Goal: Use online tool/utility: Utilize a website feature to perform a specific function

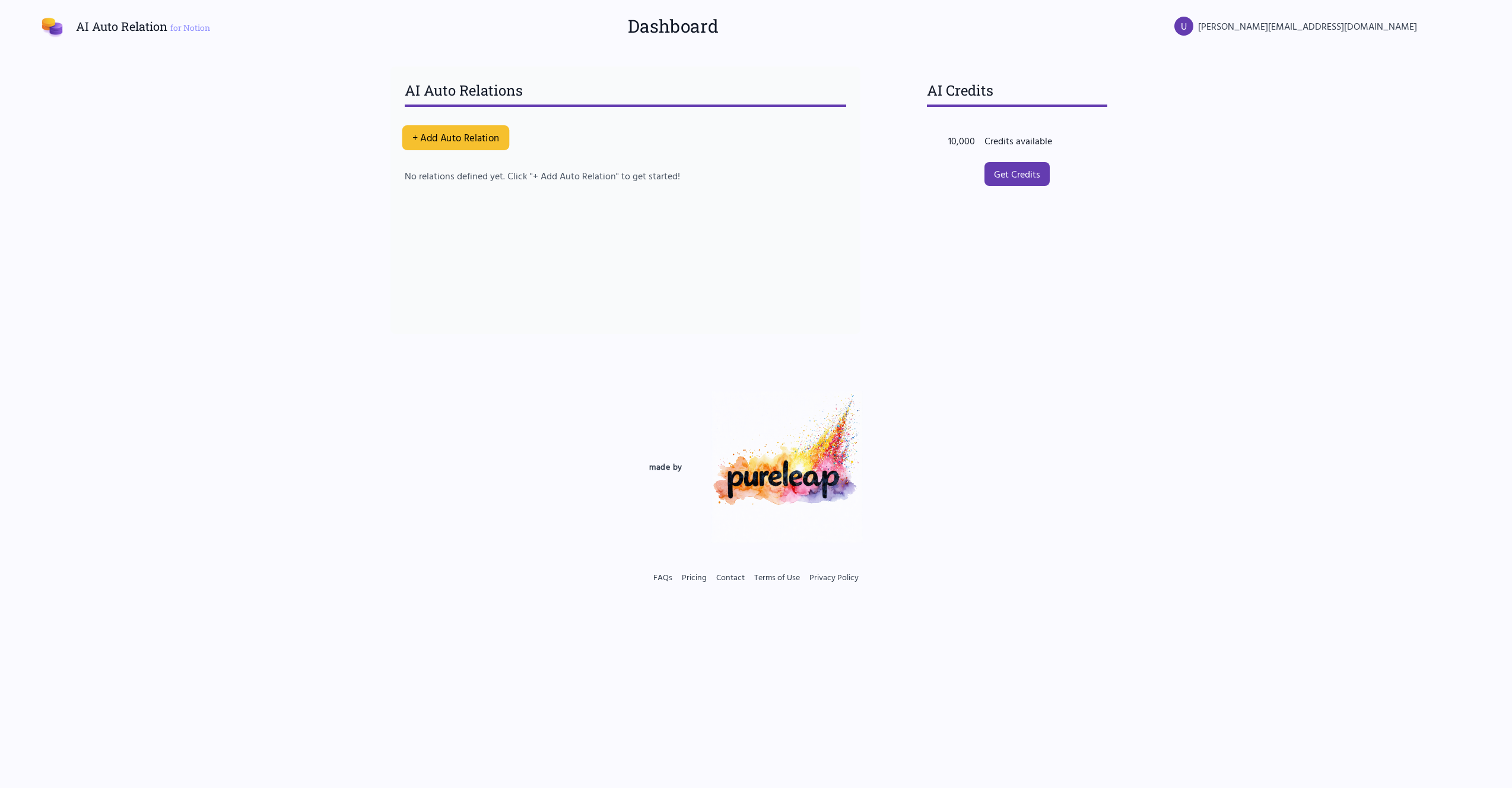
click at [461, 138] on button "+ Add Auto Relation" at bounding box center [456, 137] width 108 height 25
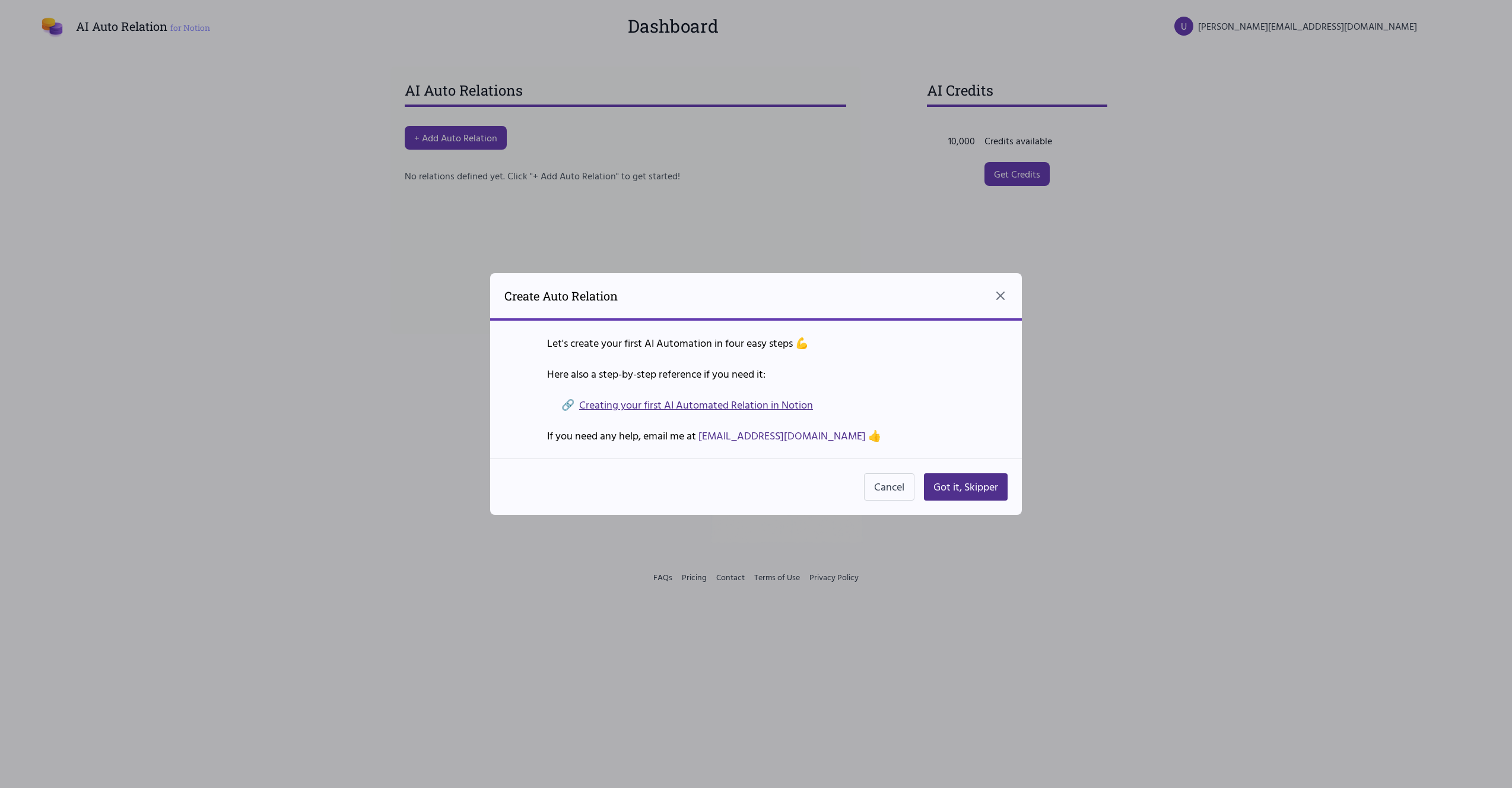
click at [698, 409] on link "Creating your first AI Automated Relation in Notion" at bounding box center [696, 404] width 234 height 16
click at [890, 476] on button "Got it, Skipper" at bounding box center [965, 487] width 84 height 28
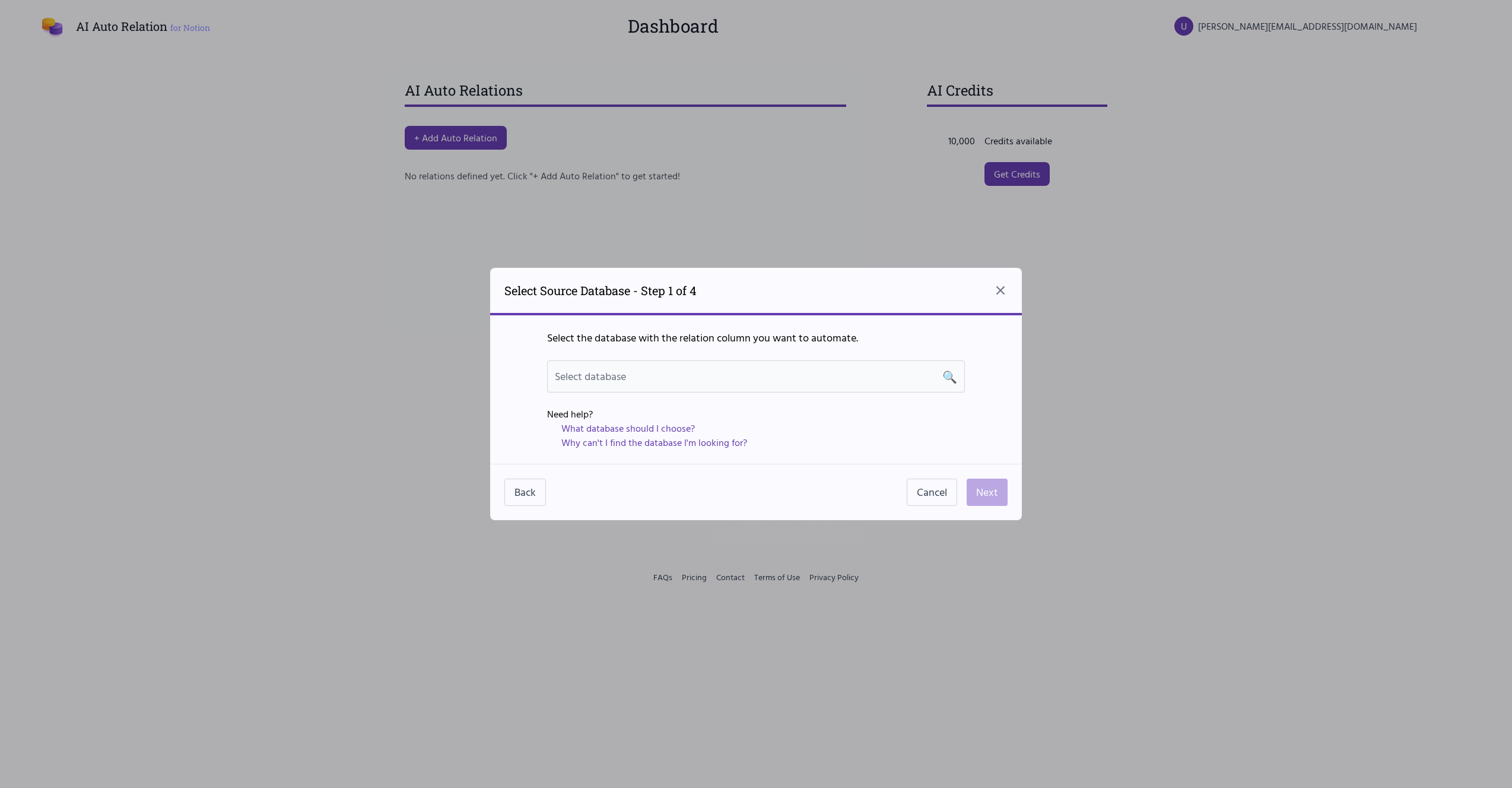
click at [671, 387] on div "Select database 🔍" at bounding box center [756, 376] width 418 height 32
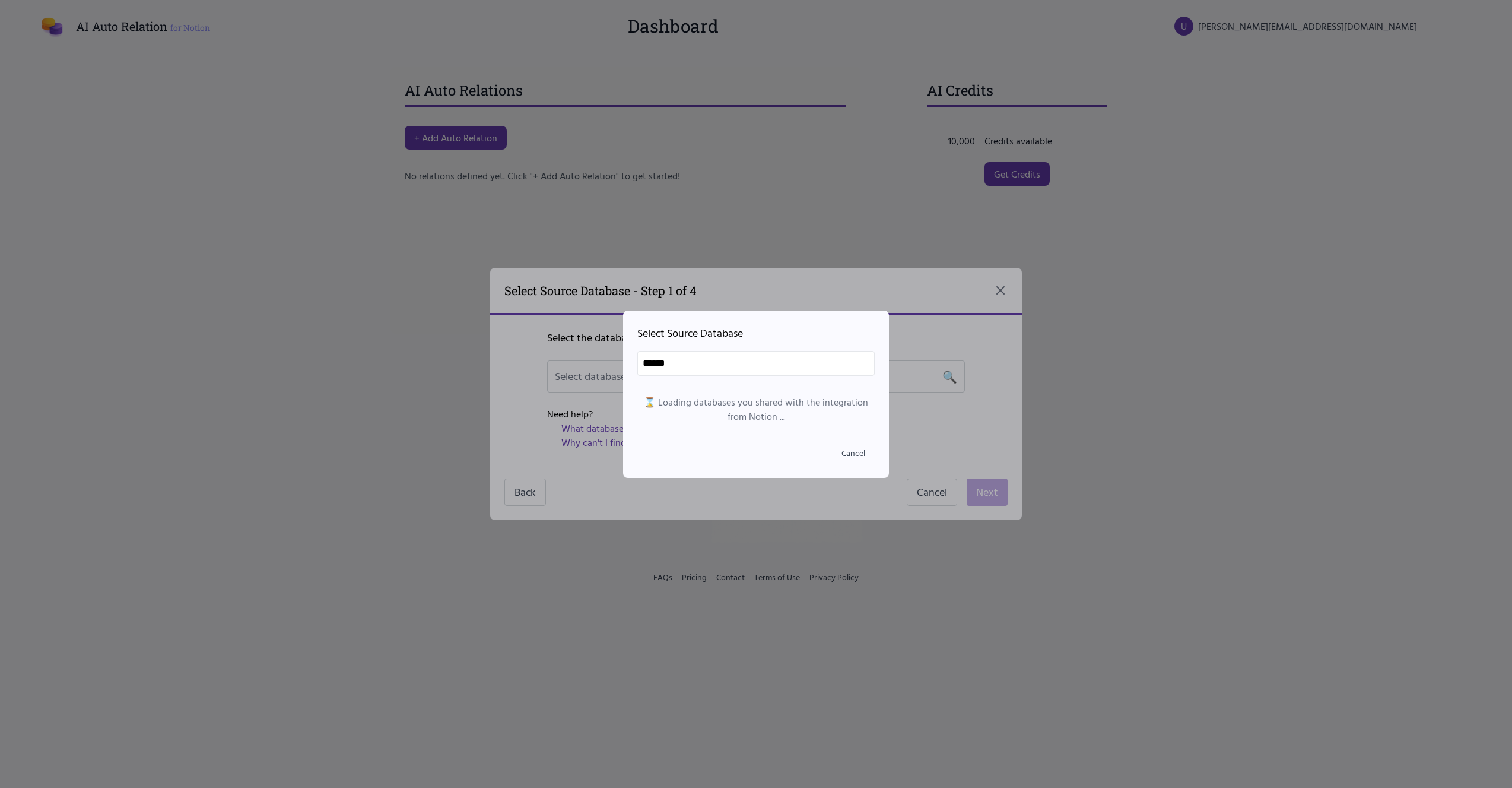
type input "*******"
click at [697, 361] on input "*******" at bounding box center [755, 363] width 237 height 25
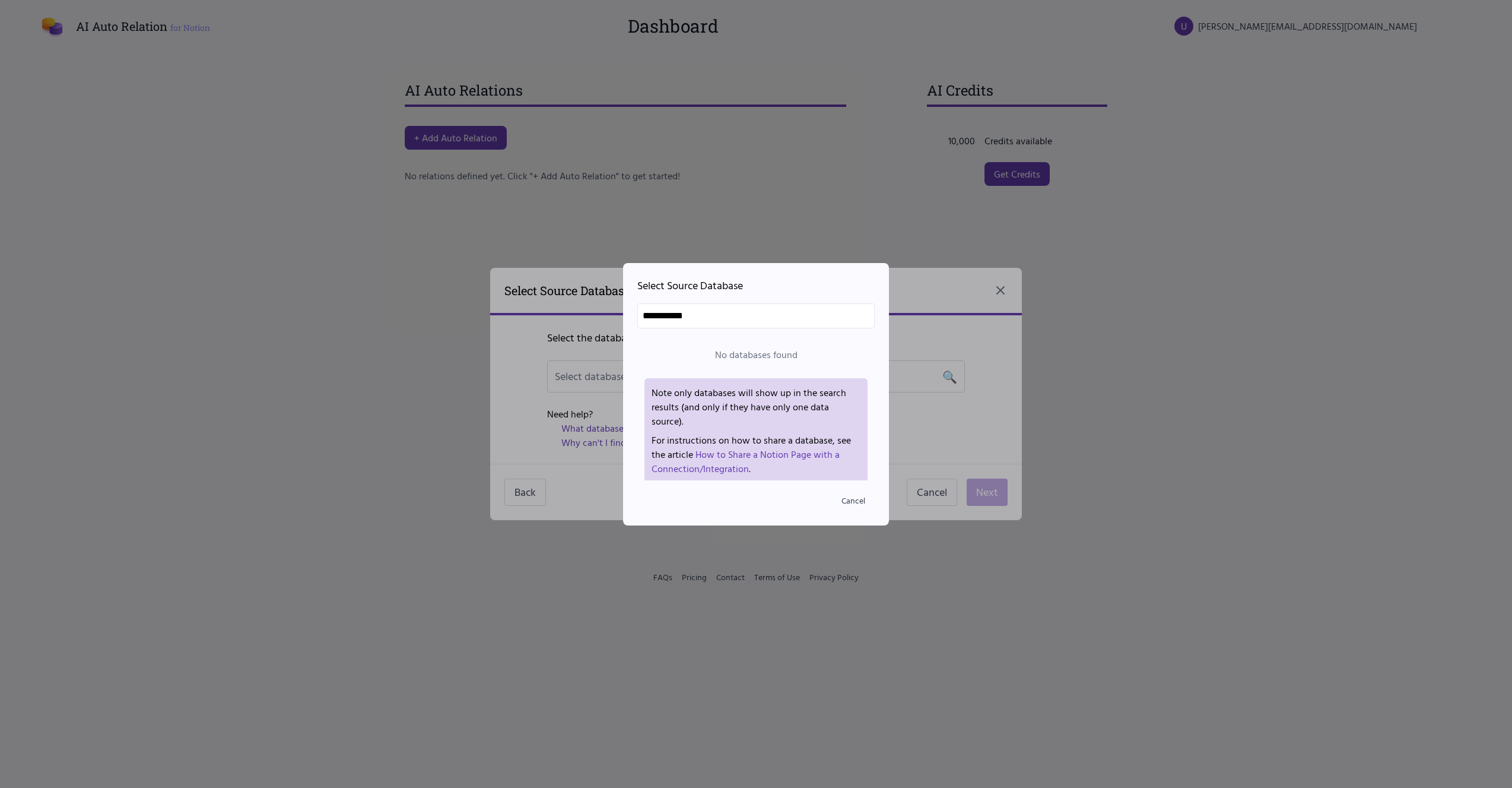
type input "**********"
click at [746, 447] on link "How to Share a Notion Page with a Connection/Integration" at bounding box center [746, 460] width 188 height 28
click at [497, 340] on div at bounding box center [756, 394] width 1512 height 788
click at [854, 476] on button "Cancel" at bounding box center [853, 500] width 43 height 22
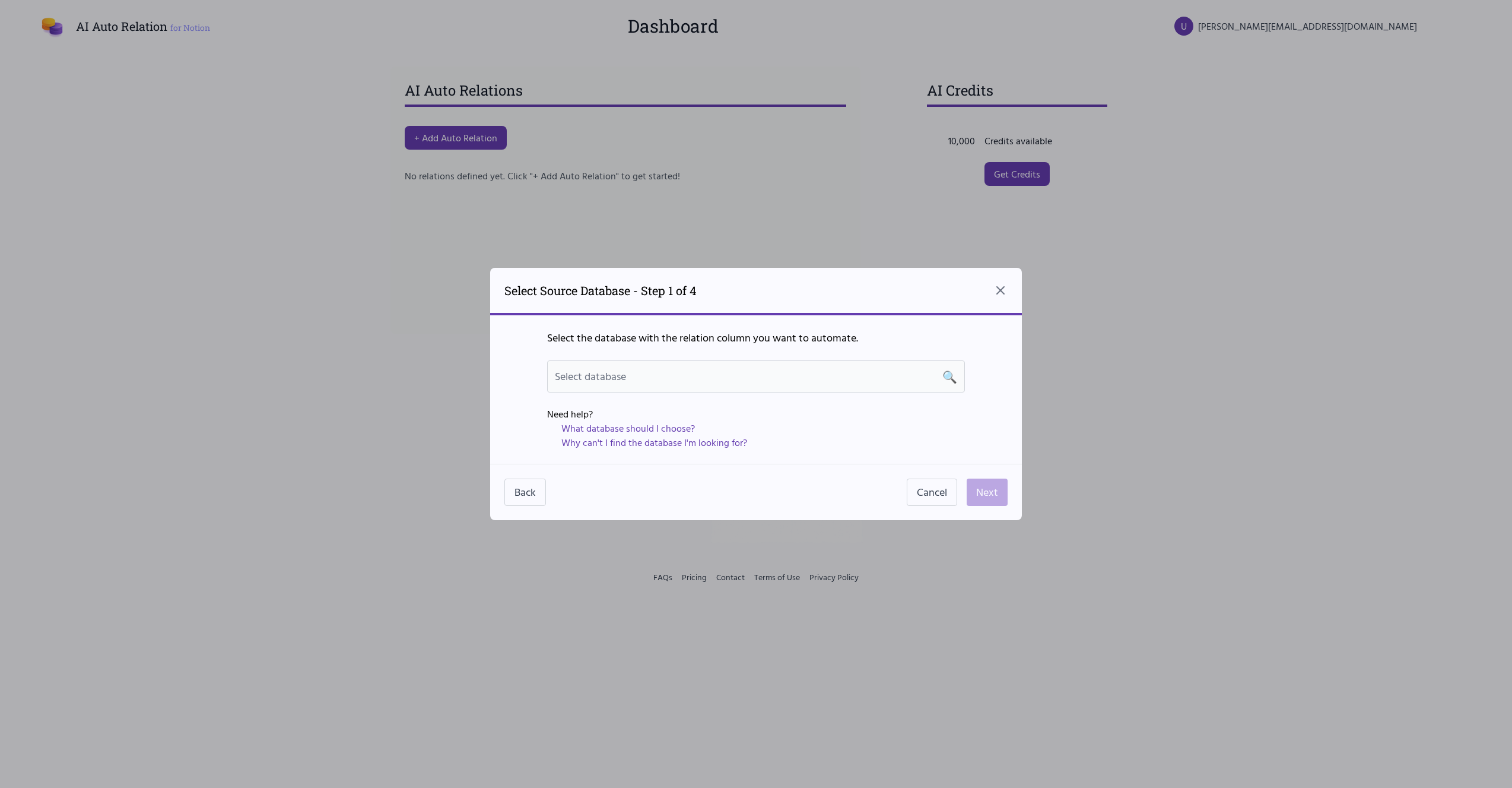
click at [615, 371] on span "Select database" at bounding box center [590, 376] width 72 height 16
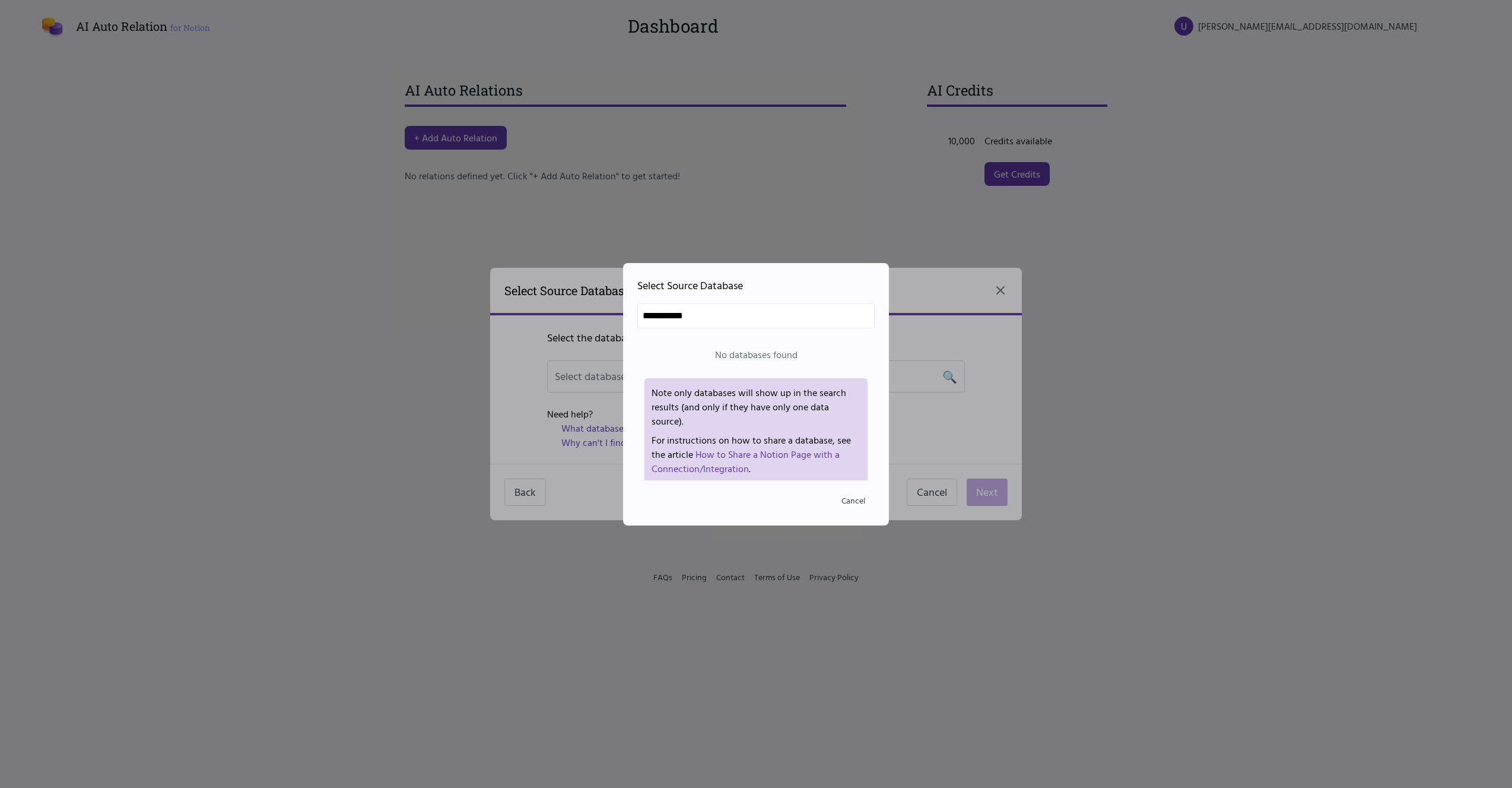
click at [890, 476] on div at bounding box center [756, 394] width 1512 height 788
click at [847, 476] on button "Cancel" at bounding box center [853, 500] width 43 height 22
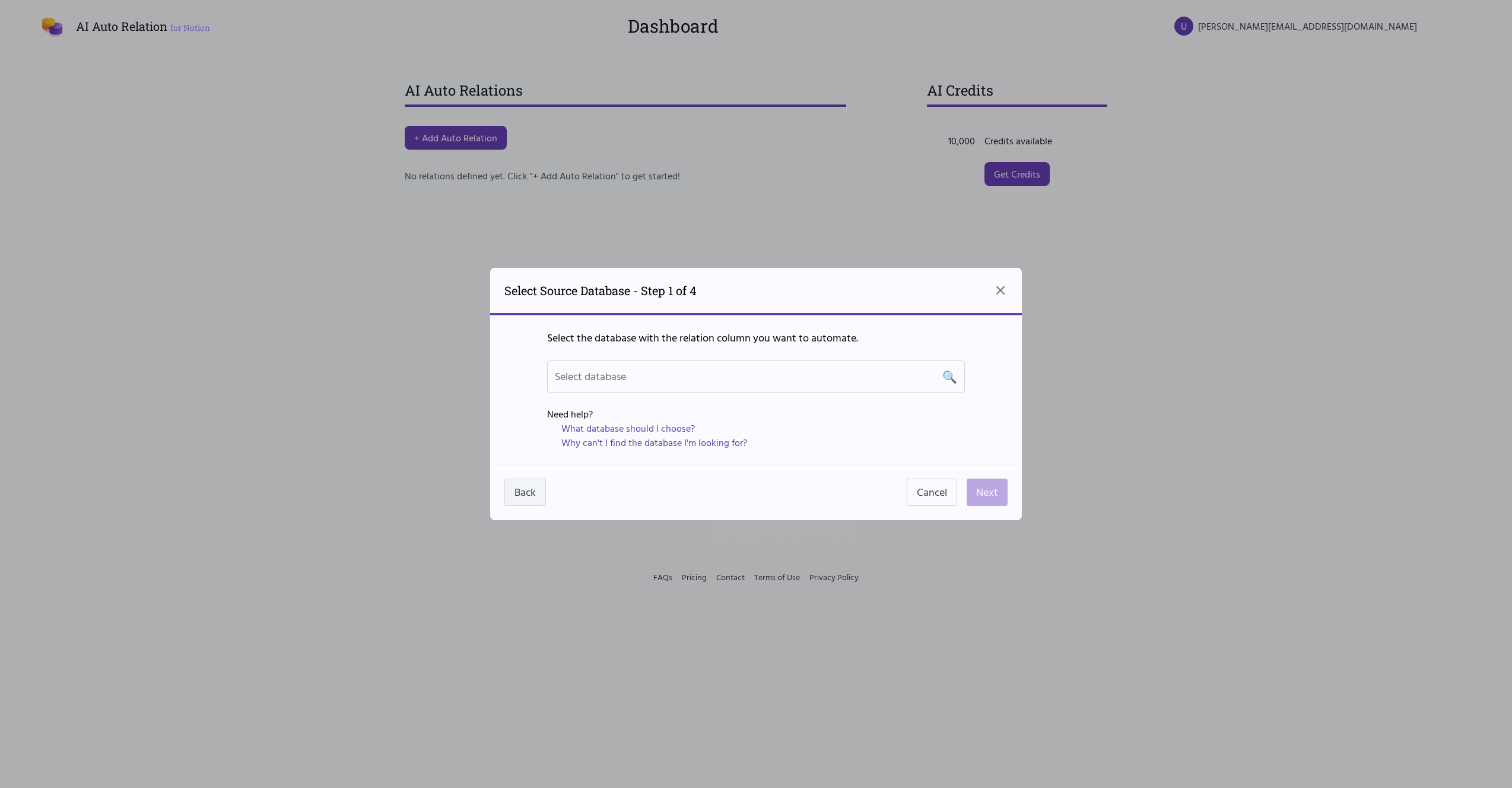
click at [522, 476] on button "Back" at bounding box center [525, 492] width 41 height 28
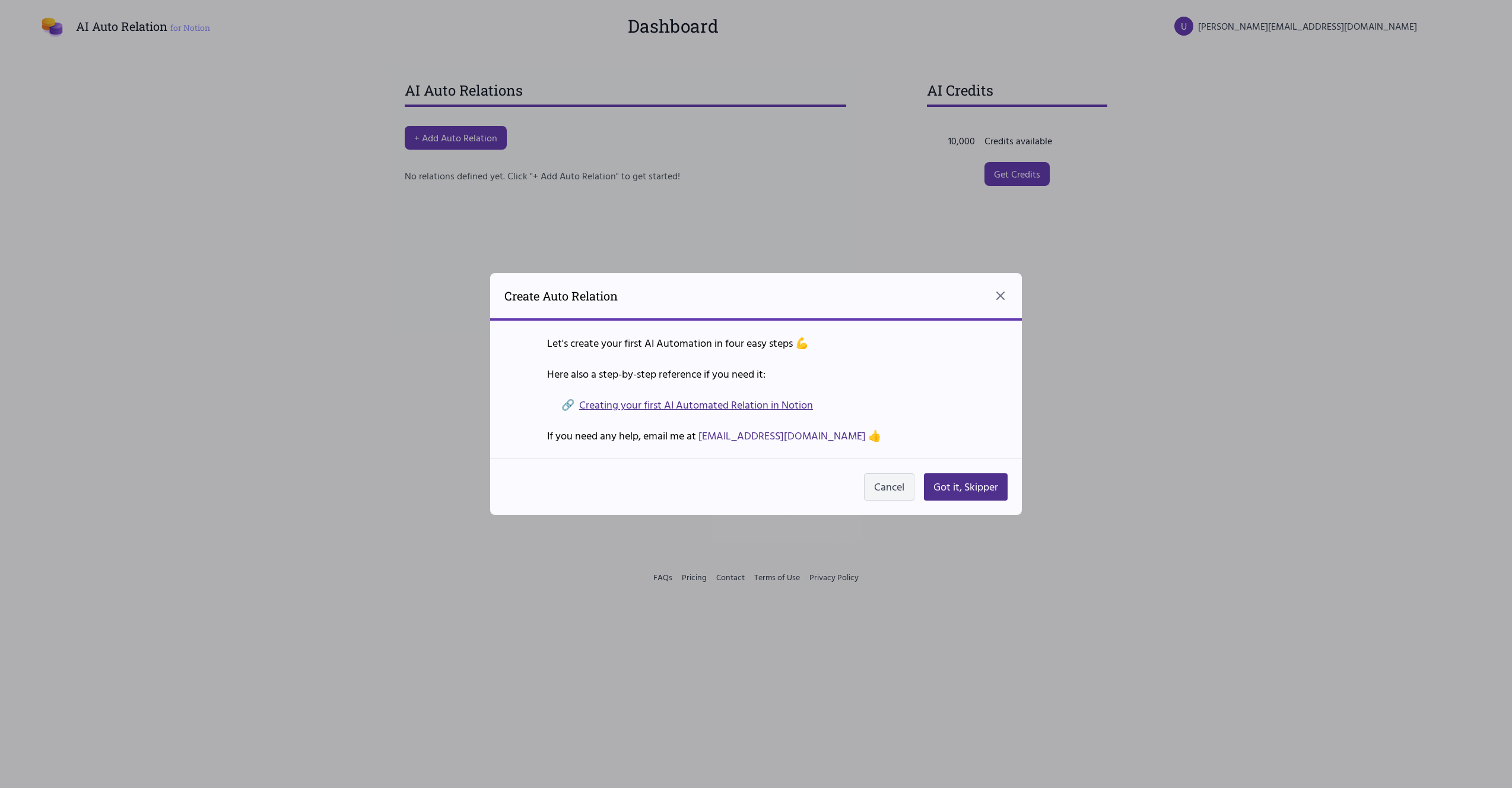
click at [883, 476] on button "Cancel" at bounding box center [889, 487] width 51 height 28
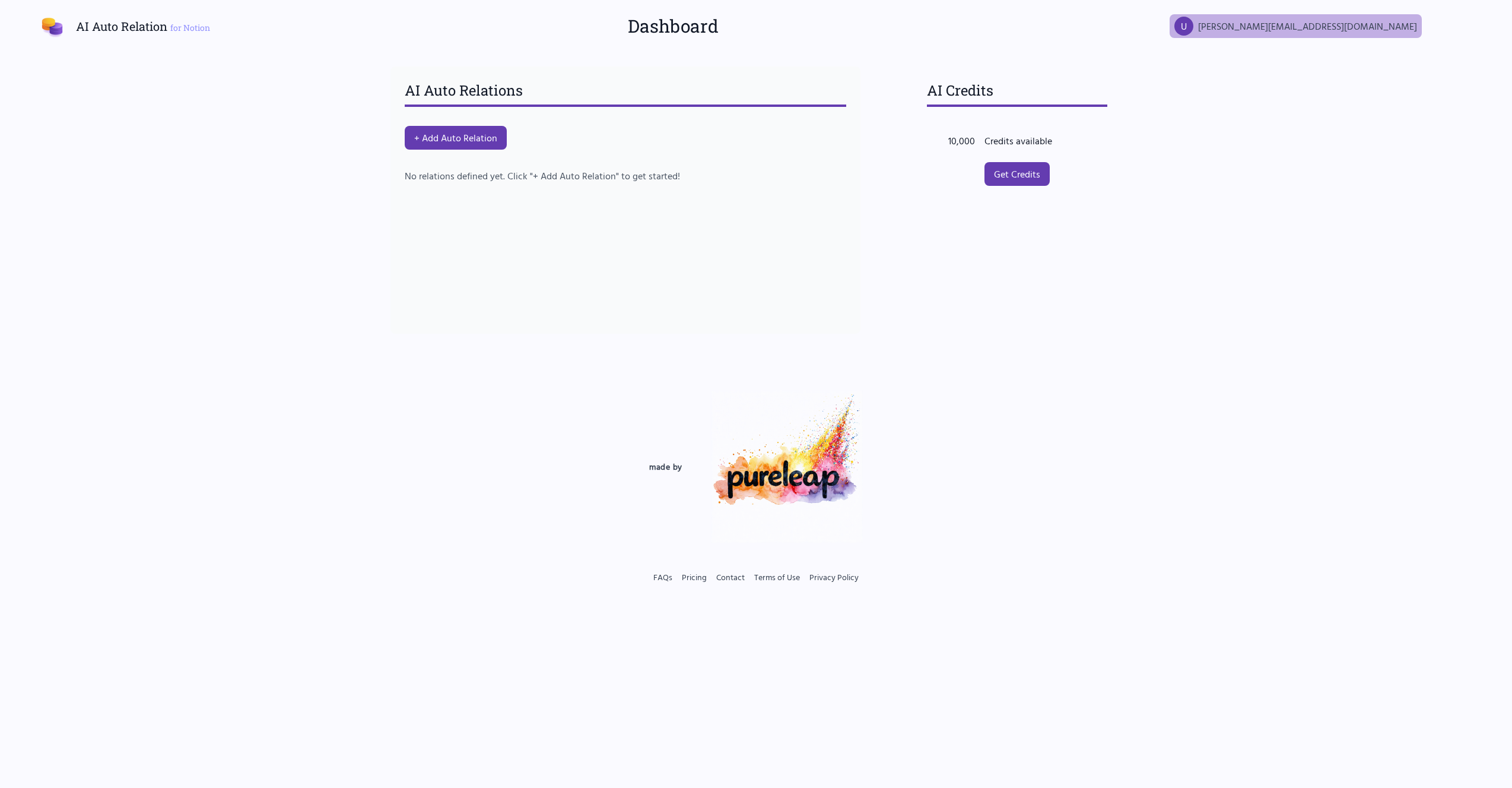
click at [890, 30] on span "[PERSON_NAME][EMAIL_ADDRESS][DOMAIN_NAME]" at bounding box center [1308, 26] width 219 height 15
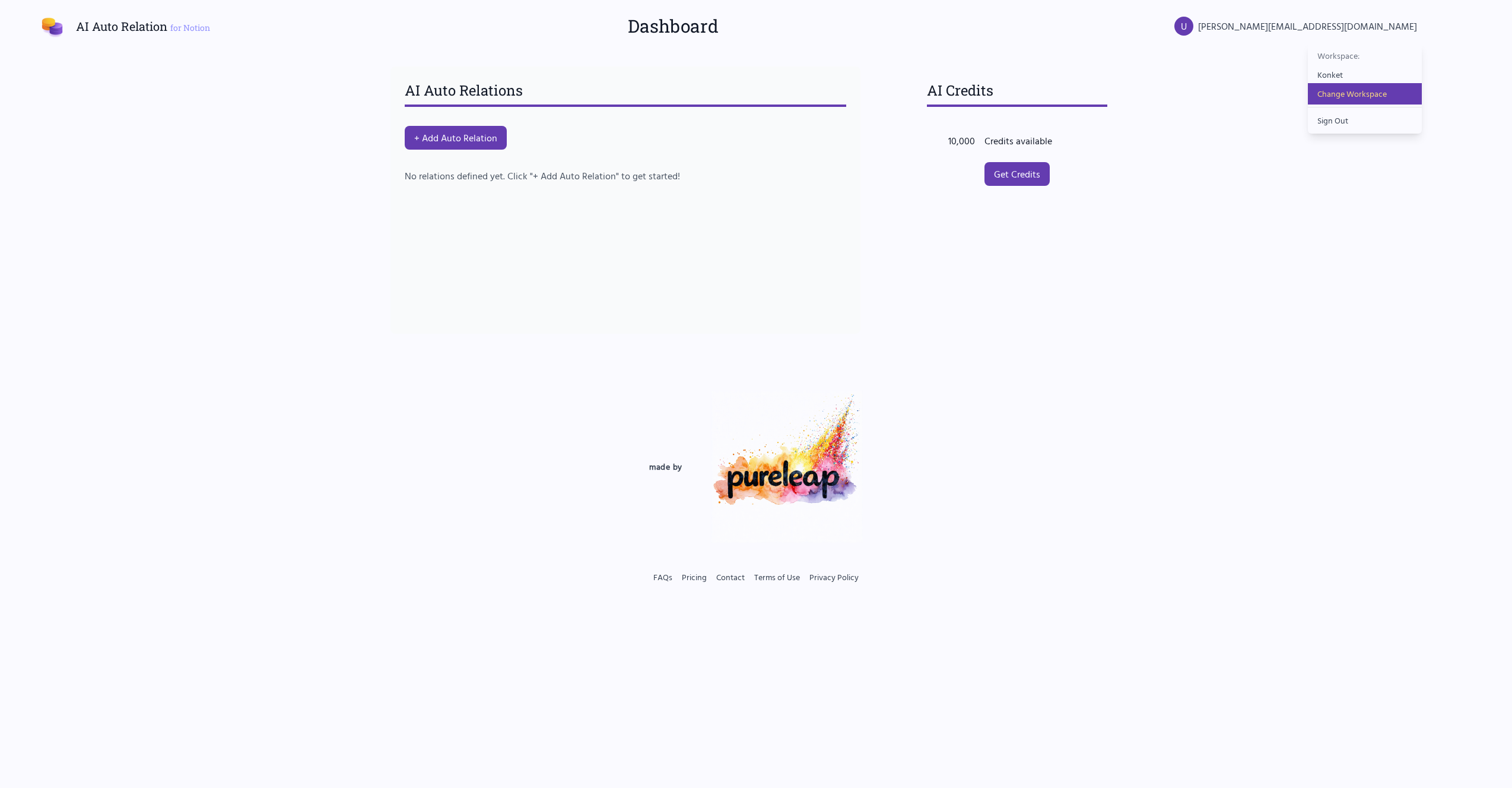
click at [890, 95] on button "Change Workspace" at bounding box center [1365, 93] width 114 height 22
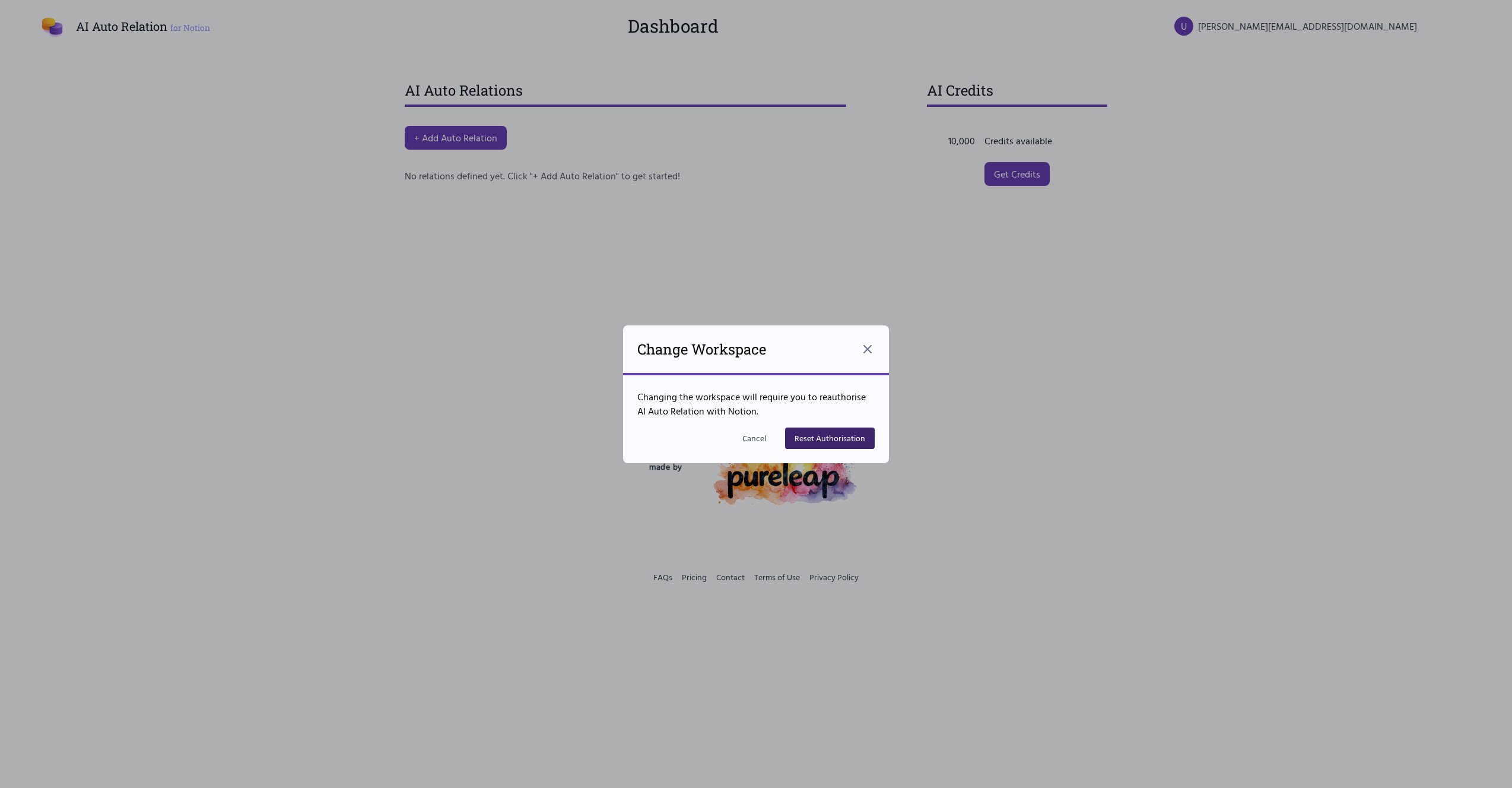
click at [818, 440] on button "Reset Authorisation" at bounding box center [830, 438] width 90 height 22
click at [808, 434] on button "Reset Authorisation" at bounding box center [830, 438] width 90 height 22
click at [853, 444] on button "Reset Authorisation" at bounding box center [830, 438] width 90 height 22
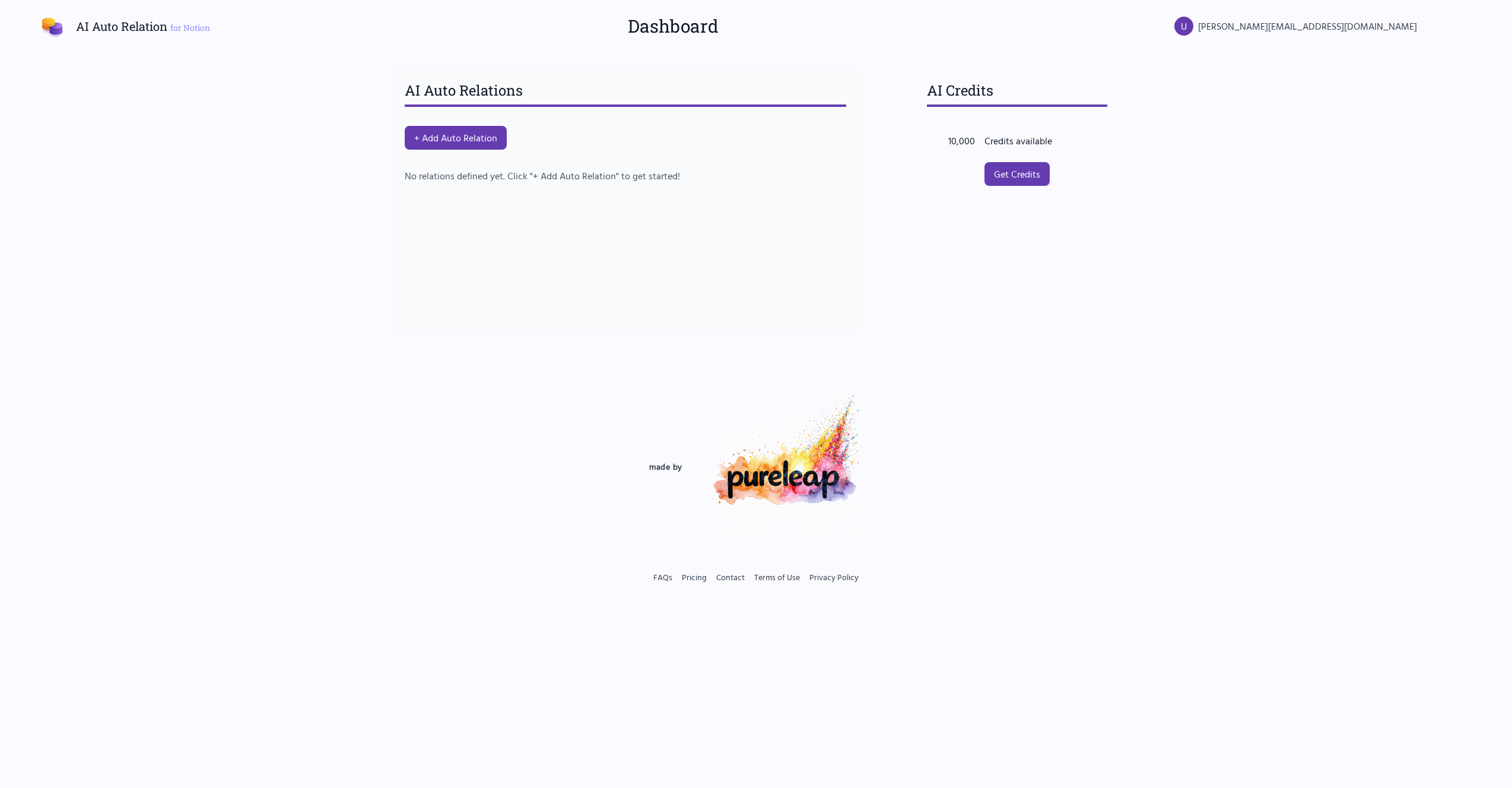
click at [713, 472] on img at bounding box center [787, 466] width 152 height 152
